Goal: Book appointment/travel/reservation

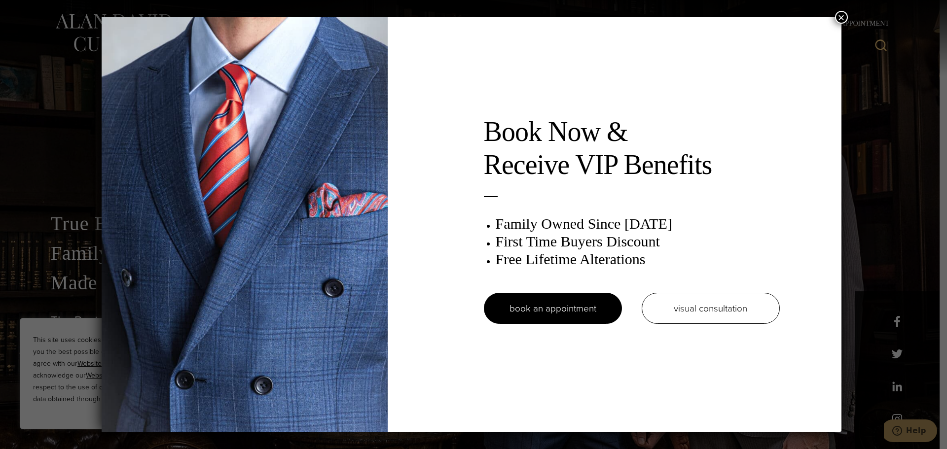
click at [840, 19] on button "×" at bounding box center [841, 17] width 13 height 13
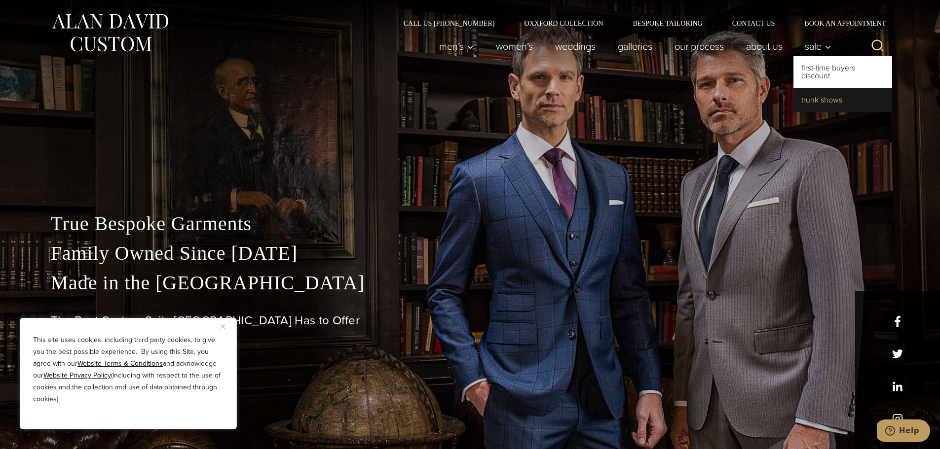
click at [817, 100] on link "Trunk Shows" at bounding box center [842, 100] width 99 height 24
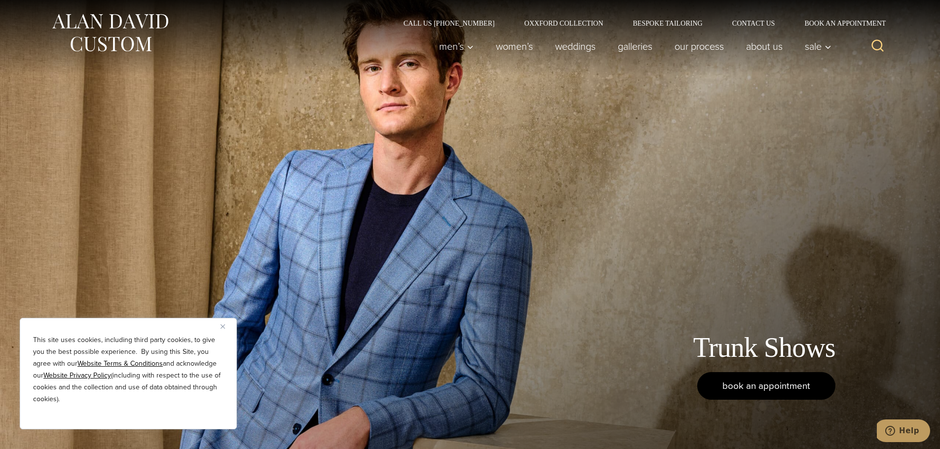
click at [760, 388] on span "book an appointment" at bounding box center [766, 386] width 88 height 14
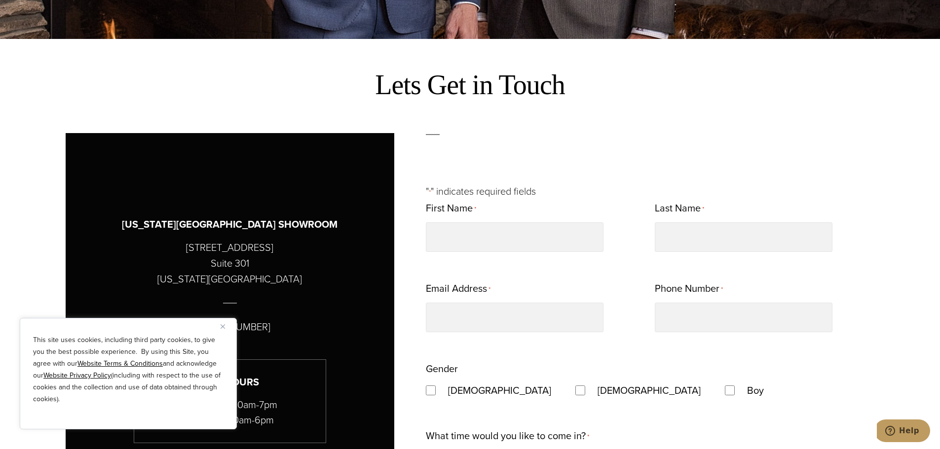
scroll to position [542, 0]
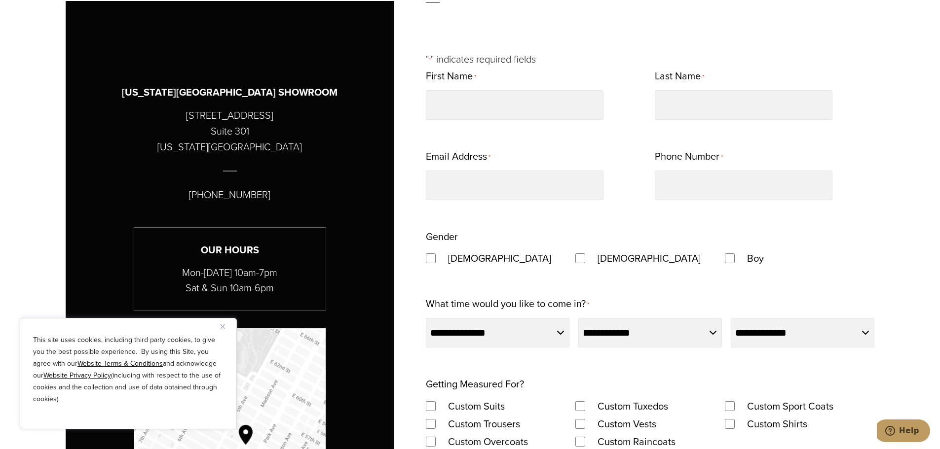
click at [224, 328] on img "Close" at bounding box center [222, 327] width 4 height 4
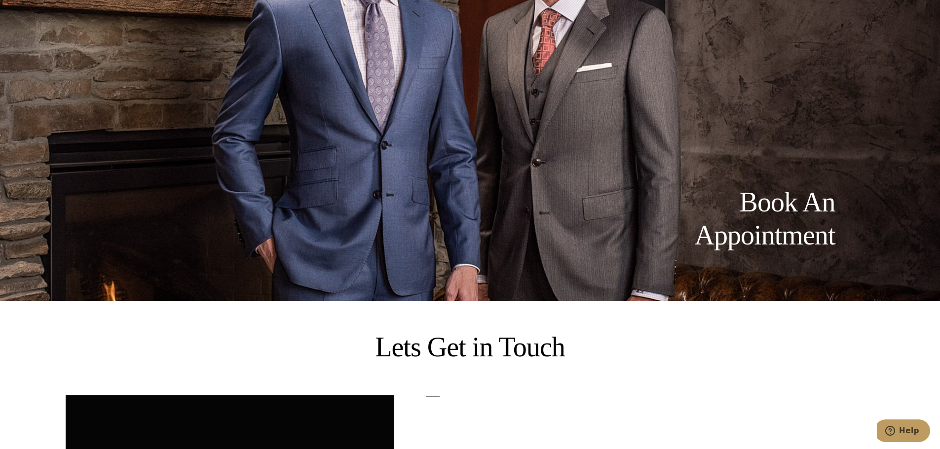
scroll to position [0, 0]
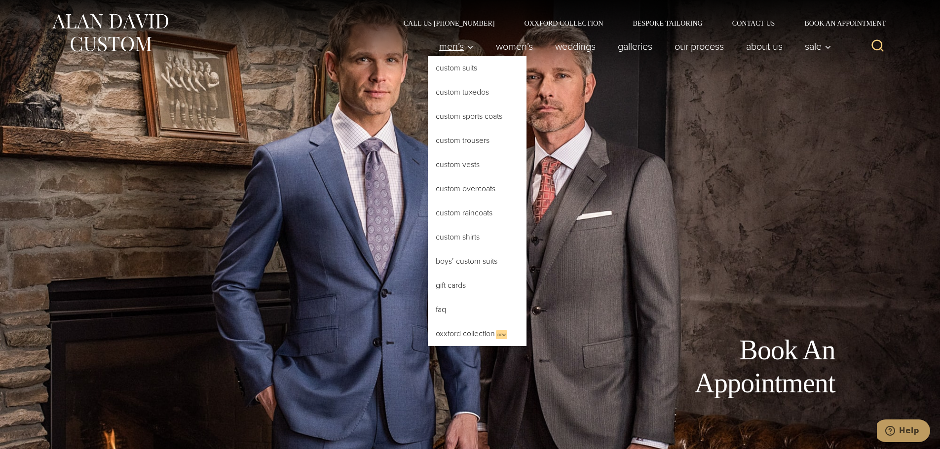
click at [454, 50] on span "Men’s" at bounding box center [456, 46] width 35 height 10
